Goal: Find specific page/section: Find specific page/section

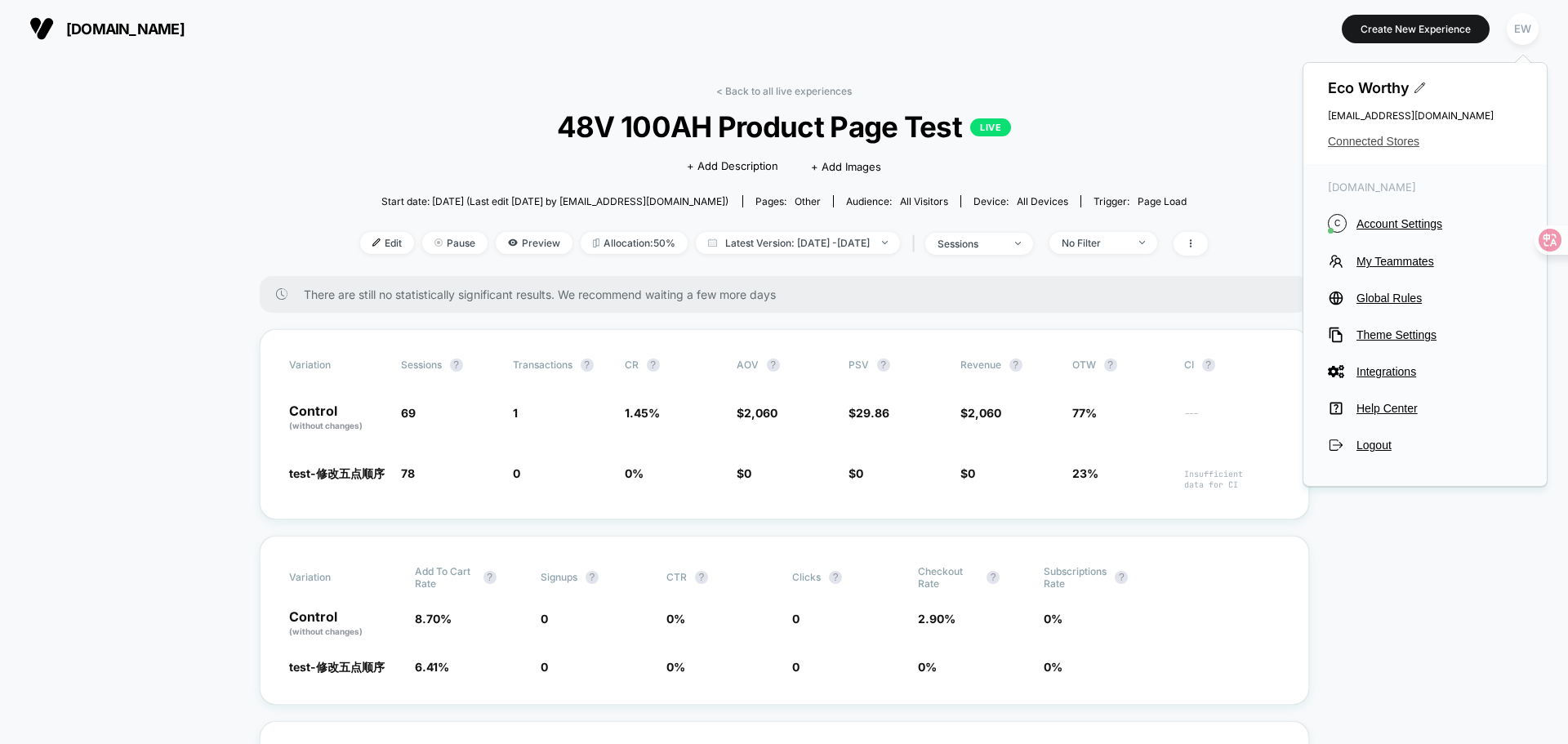
click at [1367, 144] on span "Connected Stores" at bounding box center [1425, 141] width 195 height 13
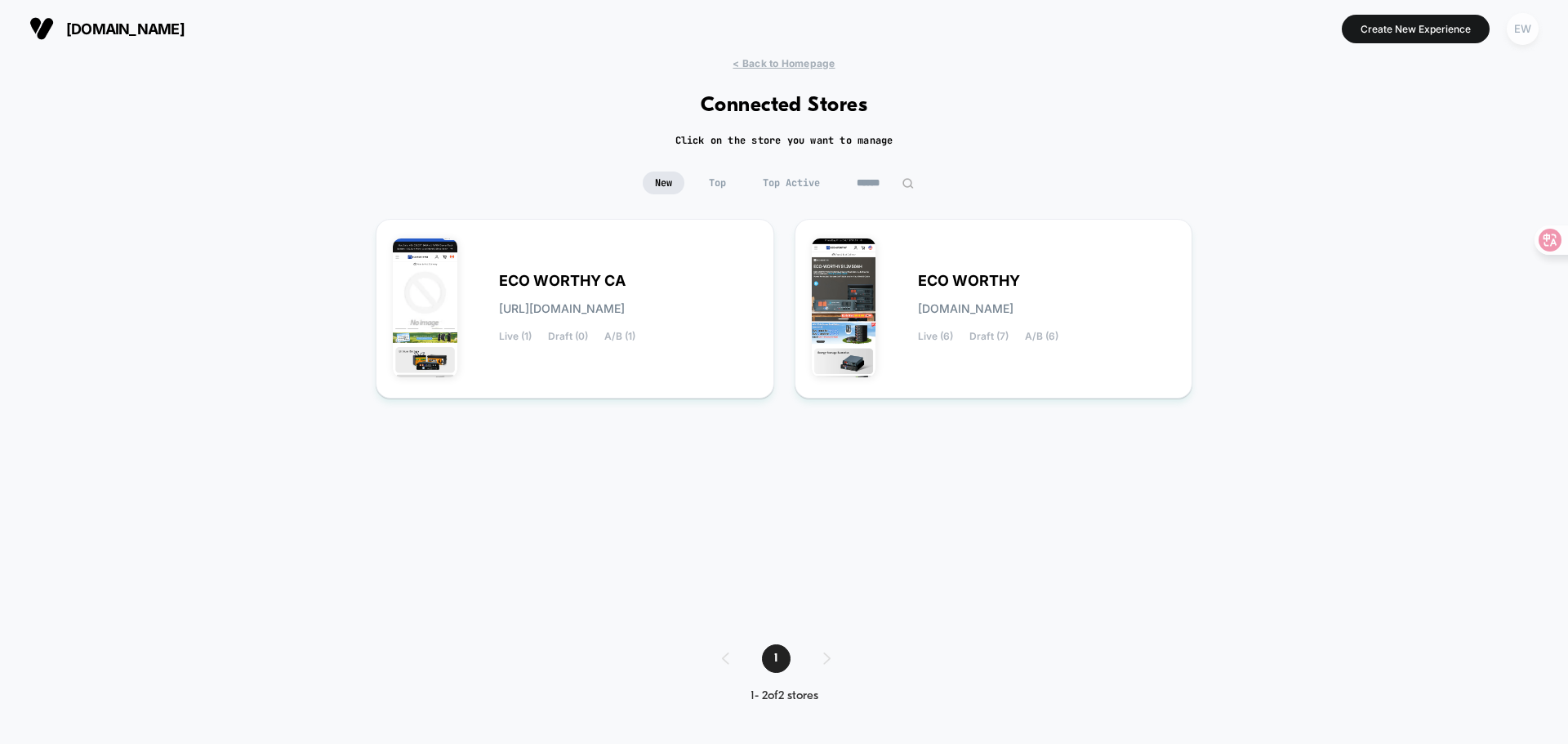
click at [1524, 30] on div "EW" at bounding box center [1522, 29] width 32 height 32
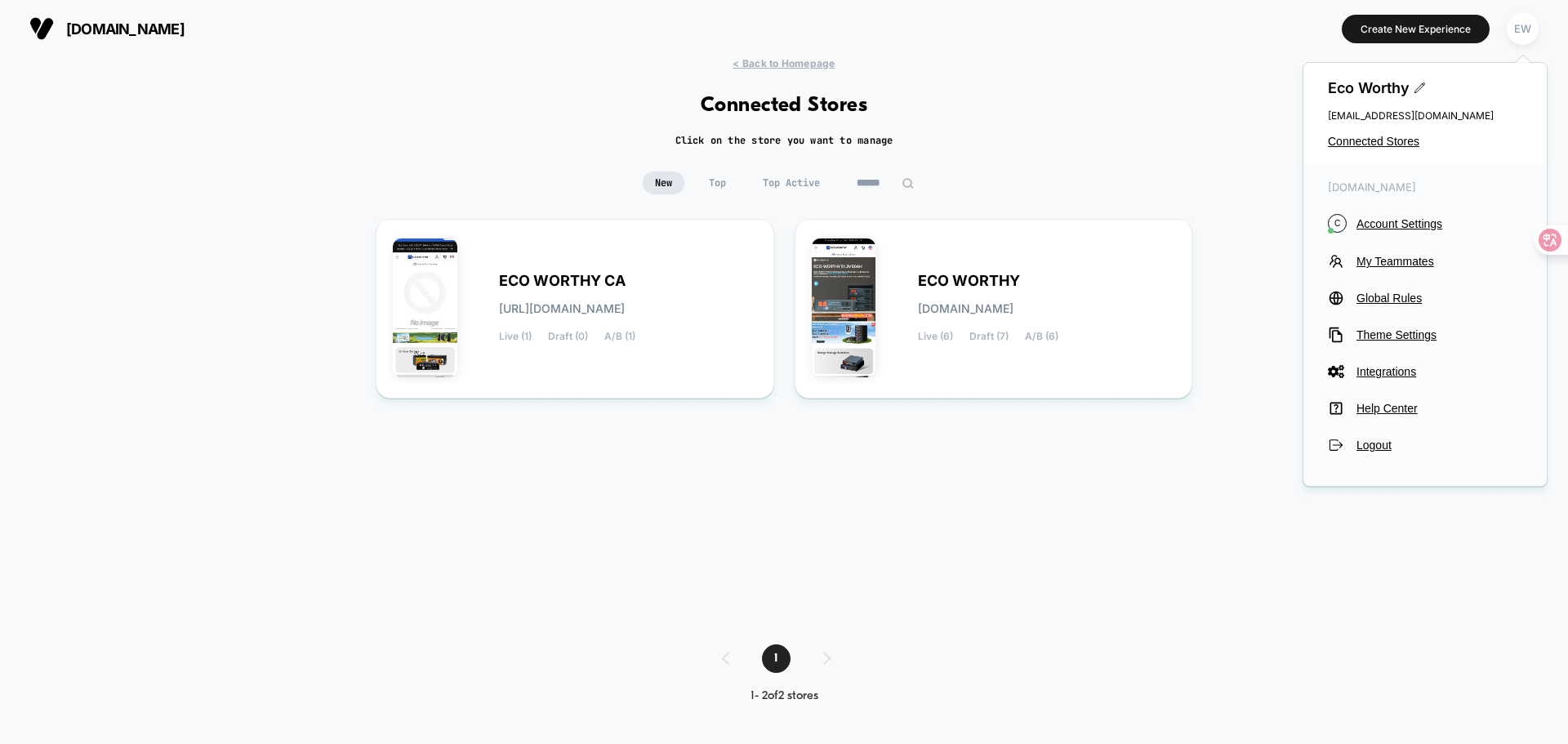
click at [1225, 436] on div "< Back to Homepage Connected Stores Click on the store you want to manage New T…" at bounding box center [784, 392] width 1568 height 670
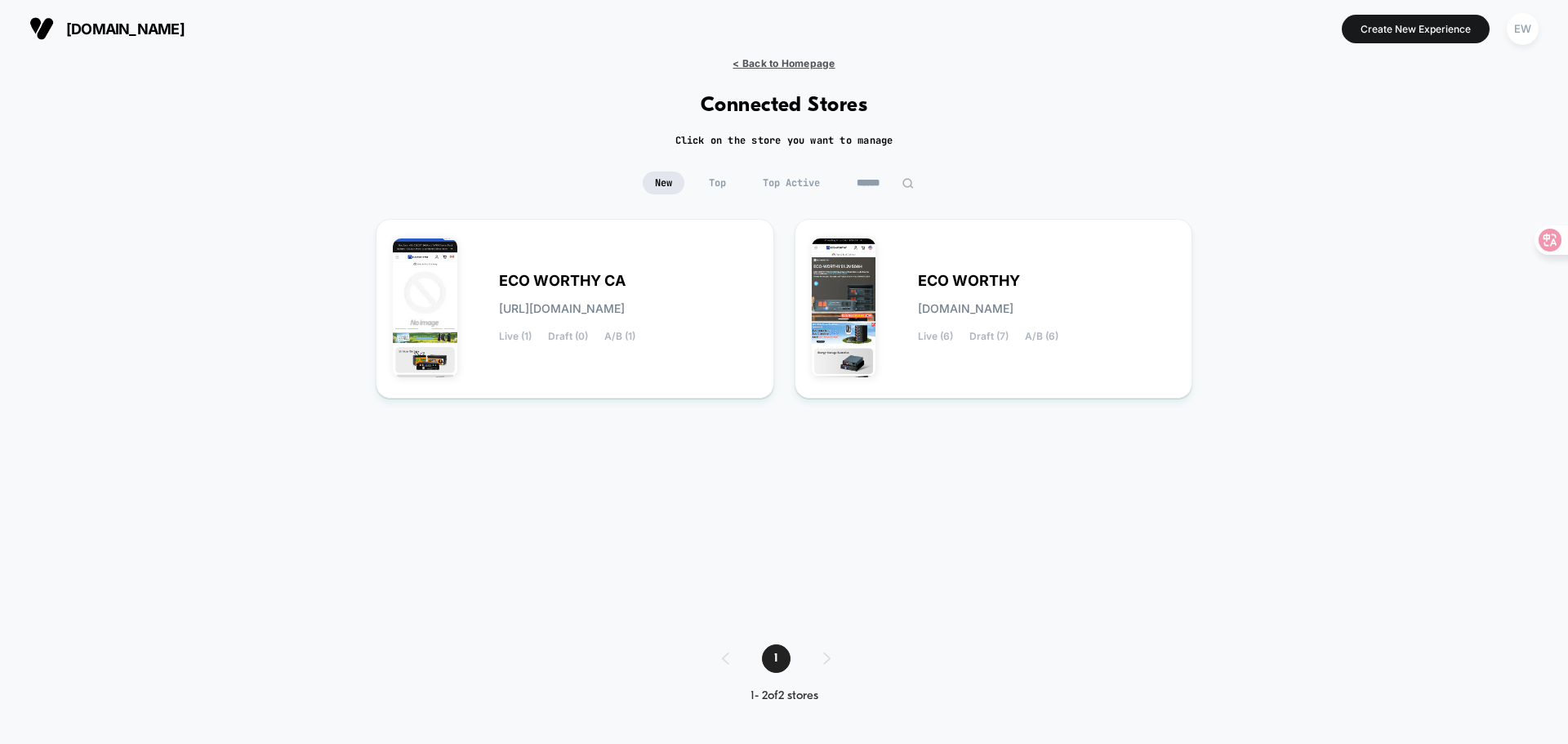
click at [797, 66] on span "< Back to Homepage" at bounding box center [784, 63] width 102 height 12
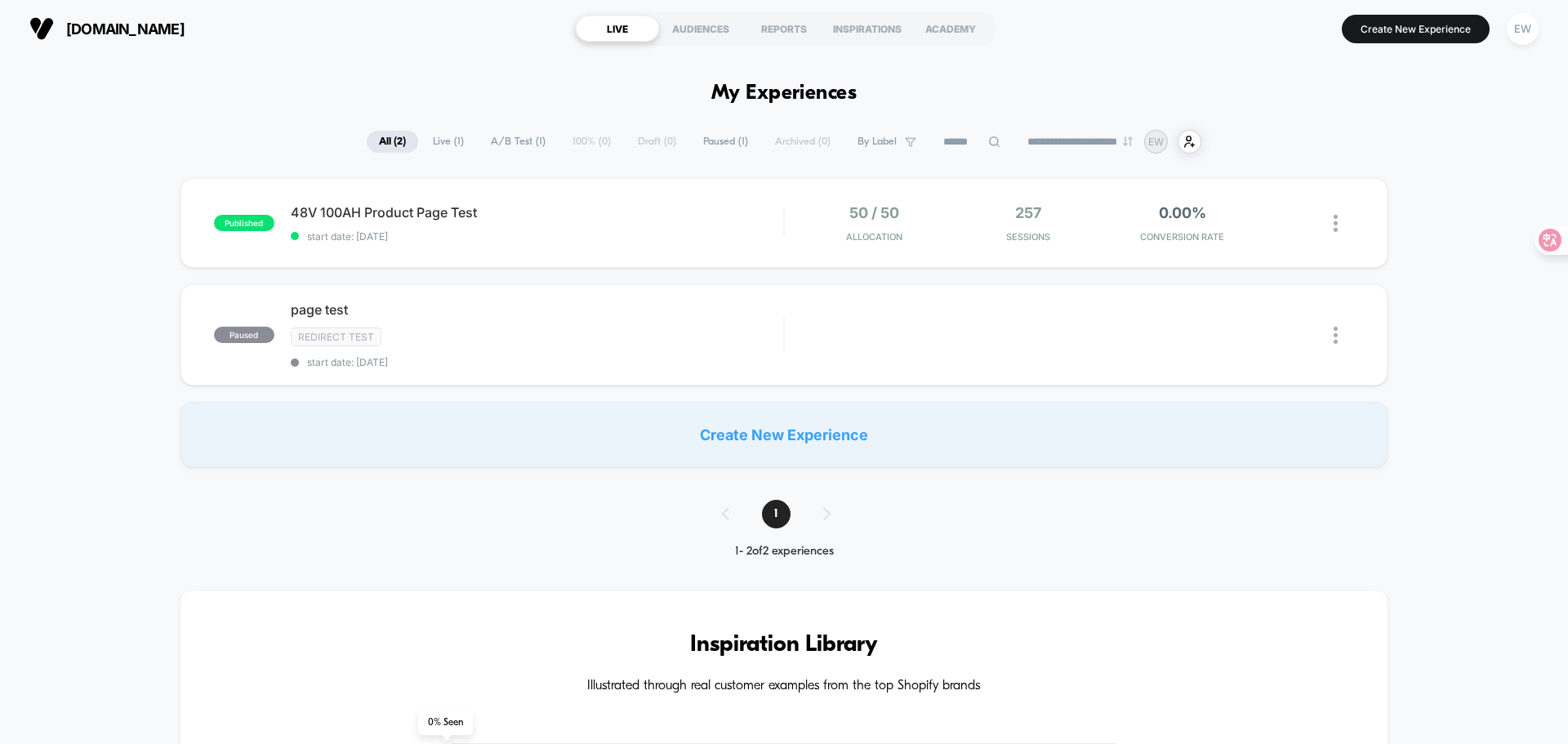
click at [1448, 324] on div "published 48V 100AH Product Page Test start date: [DATE] 50 / 50 Allocation 257…" at bounding box center [784, 323] width 1568 height 289
